Goal: Transaction & Acquisition: Purchase product/service

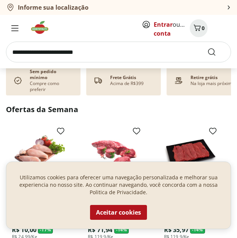
scroll to position [223, 0]
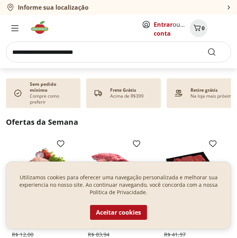
drag, startPoint x: 134, startPoint y: 211, endPoint x: 134, endPoint y: 169, distance: 42.7
click at [134, 205] on button "Aceitar cookies" at bounding box center [118, 212] width 57 height 15
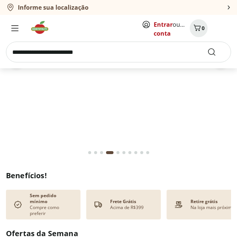
scroll to position [0, 0]
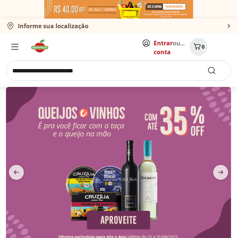
click at [102, 72] on input "search" at bounding box center [118, 70] width 225 height 21
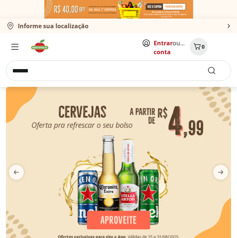
type input "*******"
click at [207, 66] on button "Submit Search" at bounding box center [216, 70] width 18 height 9
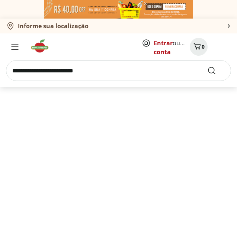
select select "**********"
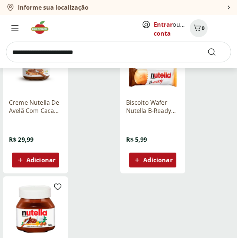
scroll to position [111, 0]
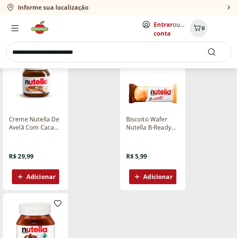
click at [30, 124] on p "Creme Nutella De Avelã Com Cacau 350G" at bounding box center [35, 123] width 53 height 16
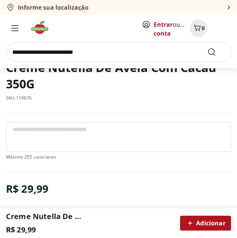
scroll to position [260, 0]
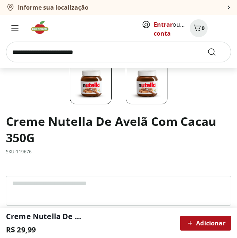
click at [211, 228] on div "Adicionar" at bounding box center [205, 222] width 39 height 13
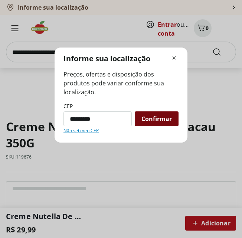
type input "*********"
click at [154, 119] on span "Confirmar" at bounding box center [156, 119] width 30 height 6
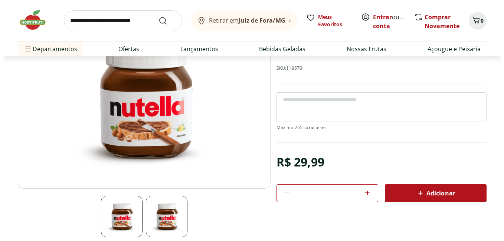
scroll to position [37, 0]
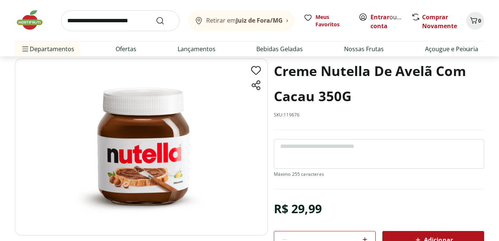
click at [236, 233] on button "Adicionar" at bounding box center [433, 240] width 102 height 18
click at [236, 24] on icon "Carrinho" at bounding box center [473, 20] width 9 height 9
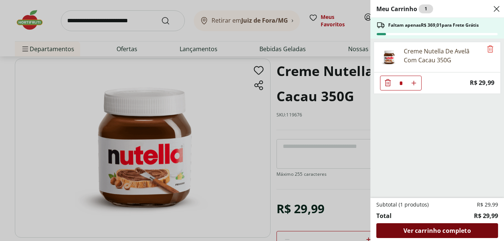
click at [236, 231] on span "Ver carrinho completo" at bounding box center [437, 231] width 67 height 6
